Goal: Find specific page/section: Find specific page/section

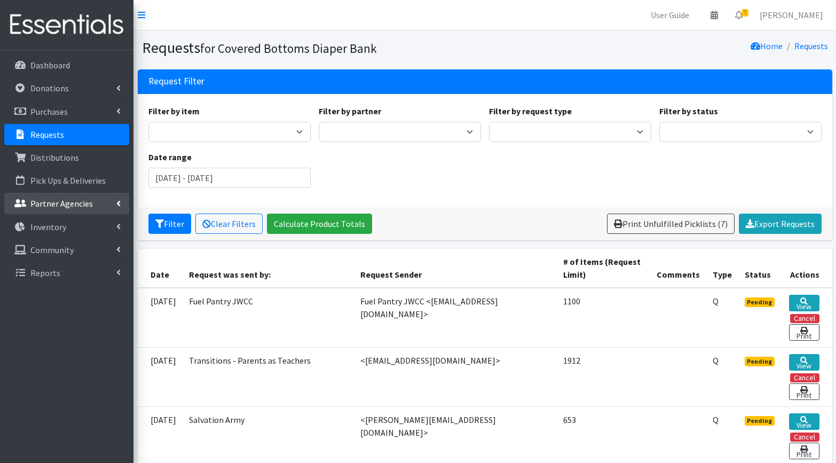
click at [104, 206] on link "Partner Agencies" at bounding box center [66, 203] width 125 height 21
click at [49, 227] on link "All Partners" at bounding box center [66, 226] width 125 height 21
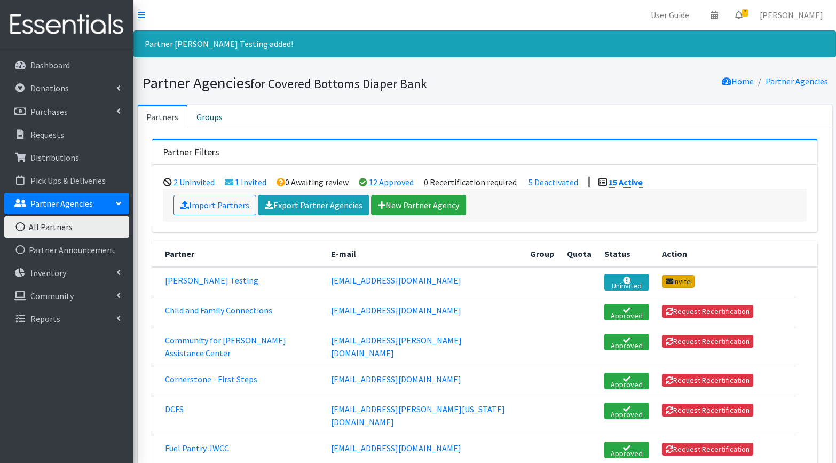
click at [662, 281] on link "Invite" at bounding box center [678, 281] width 33 height 13
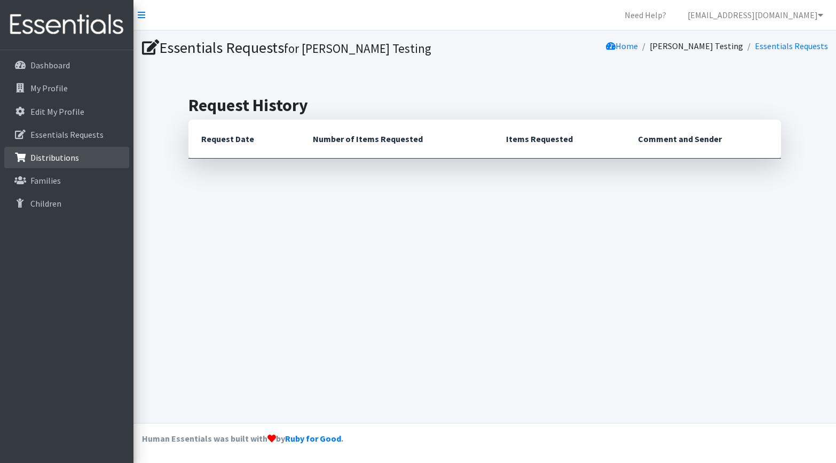
click at [38, 152] on p "Distributions" at bounding box center [54, 157] width 49 height 11
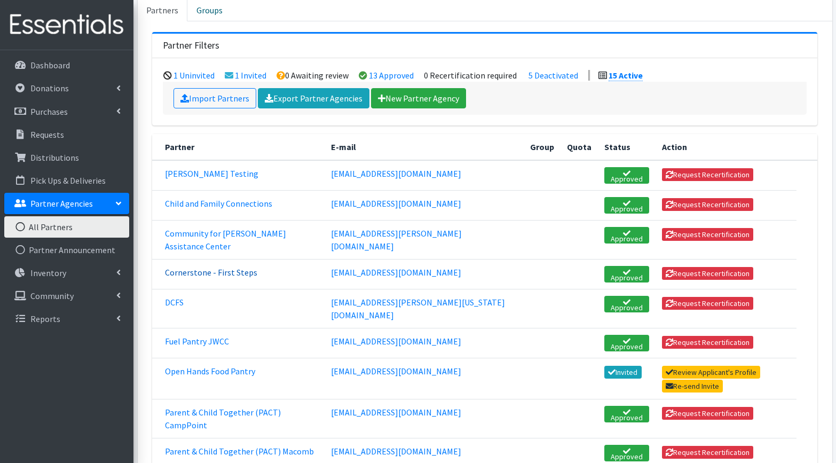
scroll to position [113, 0]
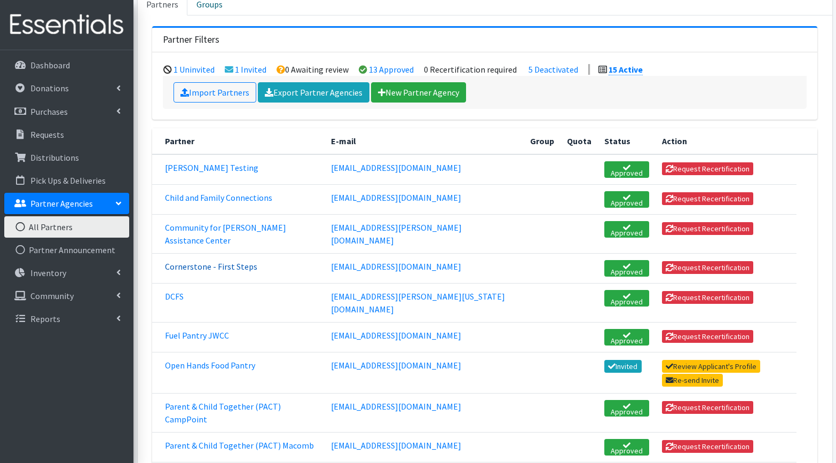
click at [228, 261] on link "Cornerstone - First Steps" at bounding box center [211, 266] width 92 height 11
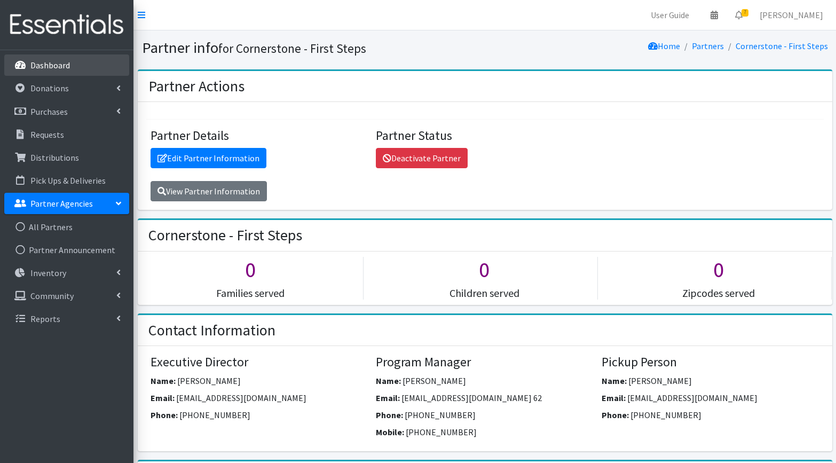
click at [43, 65] on p "Dashboard" at bounding box center [49, 65] width 39 height 11
